Goal: Register for event/course

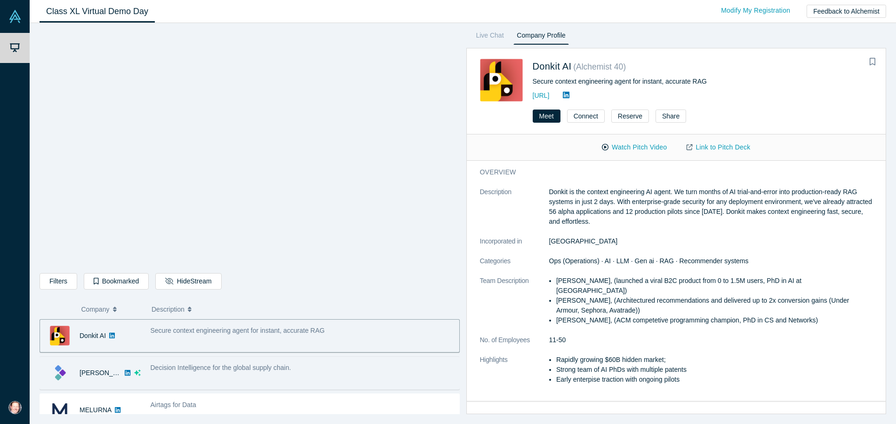
click at [277, 373] on div "Decision Intelligence for the global supply chain." at bounding box center [302, 373] width 314 height 30
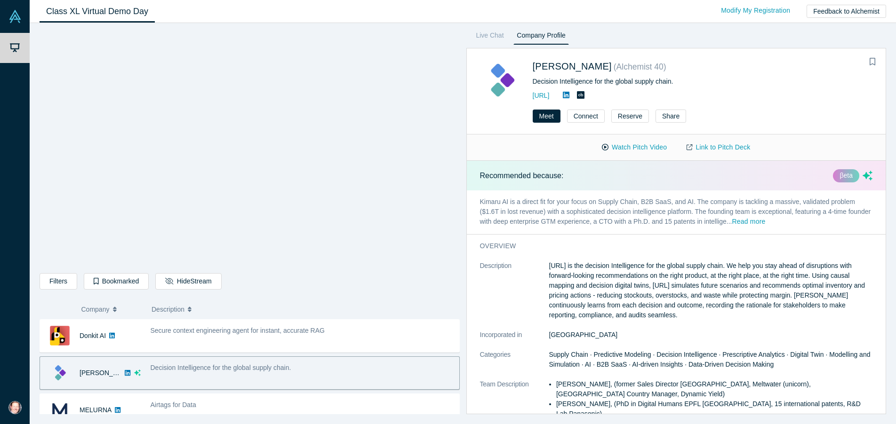
click at [569, 95] on icon at bounding box center [566, 95] width 7 height 8
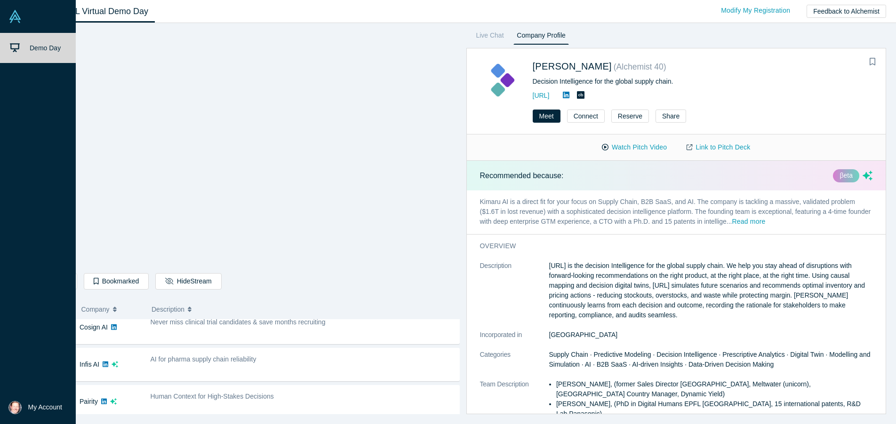
scroll to position [197, 0]
